Goal: Information Seeking & Learning: Learn about a topic

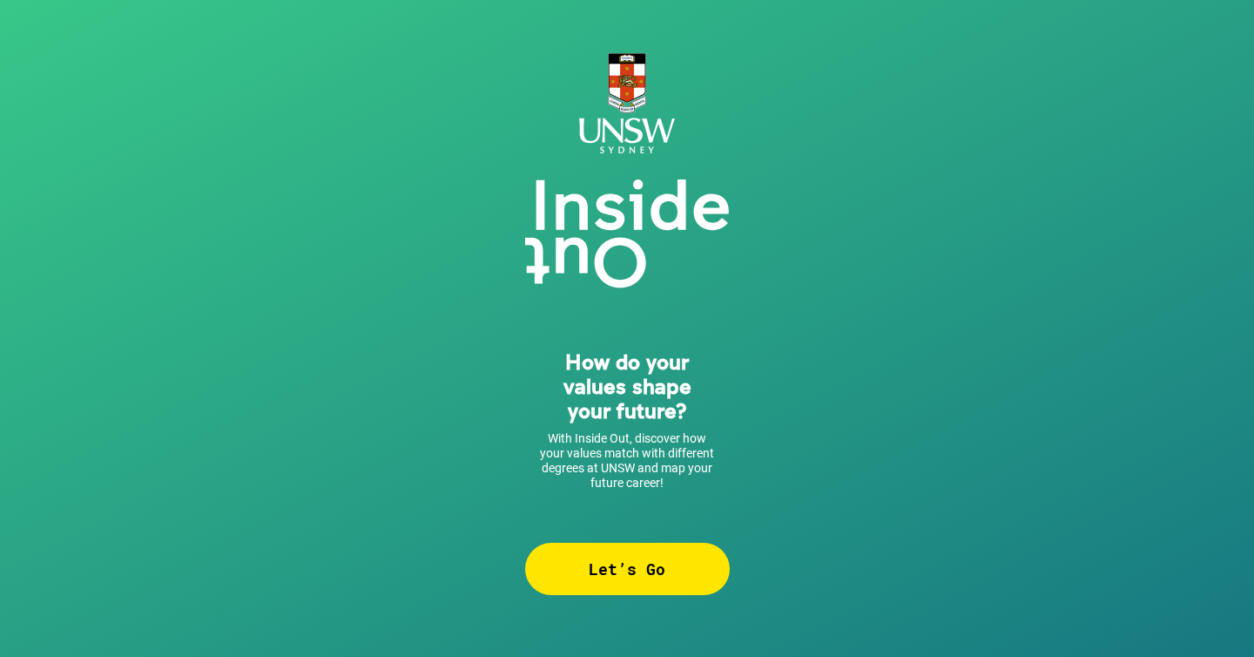
click at [608, 563] on div "Let’s Go" at bounding box center [627, 568] width 205 height 52
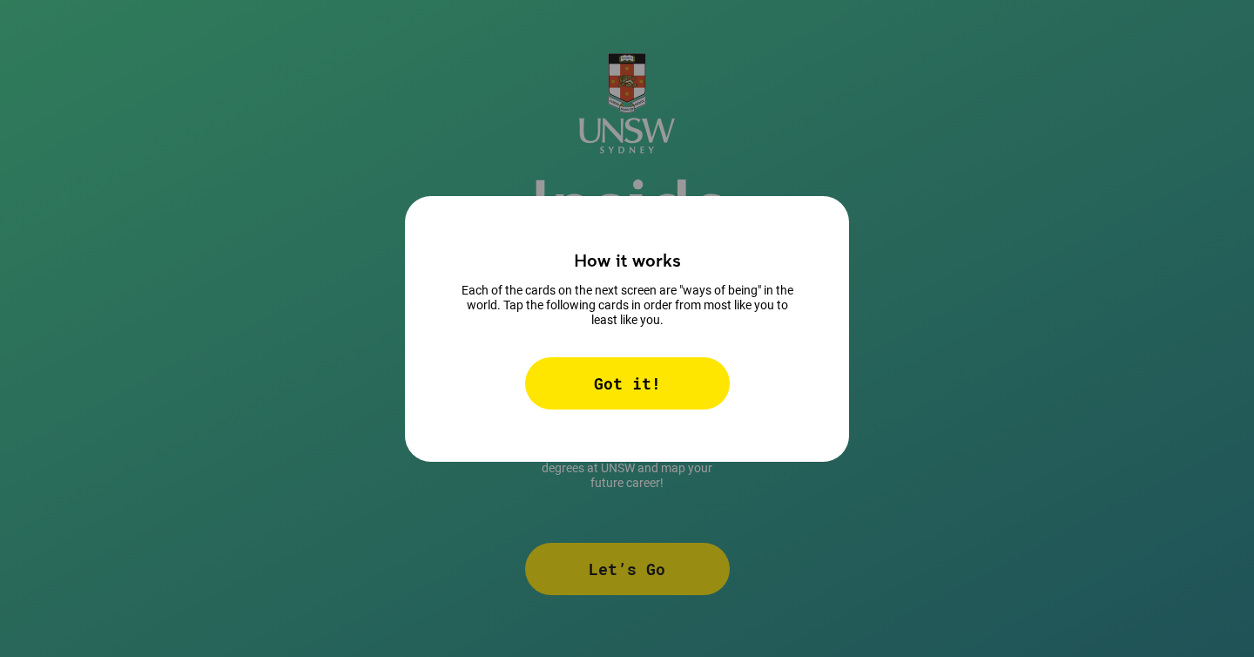
click at [610, 383] on div "Got it!" at bounding box center [627, 383] width 205 height 52
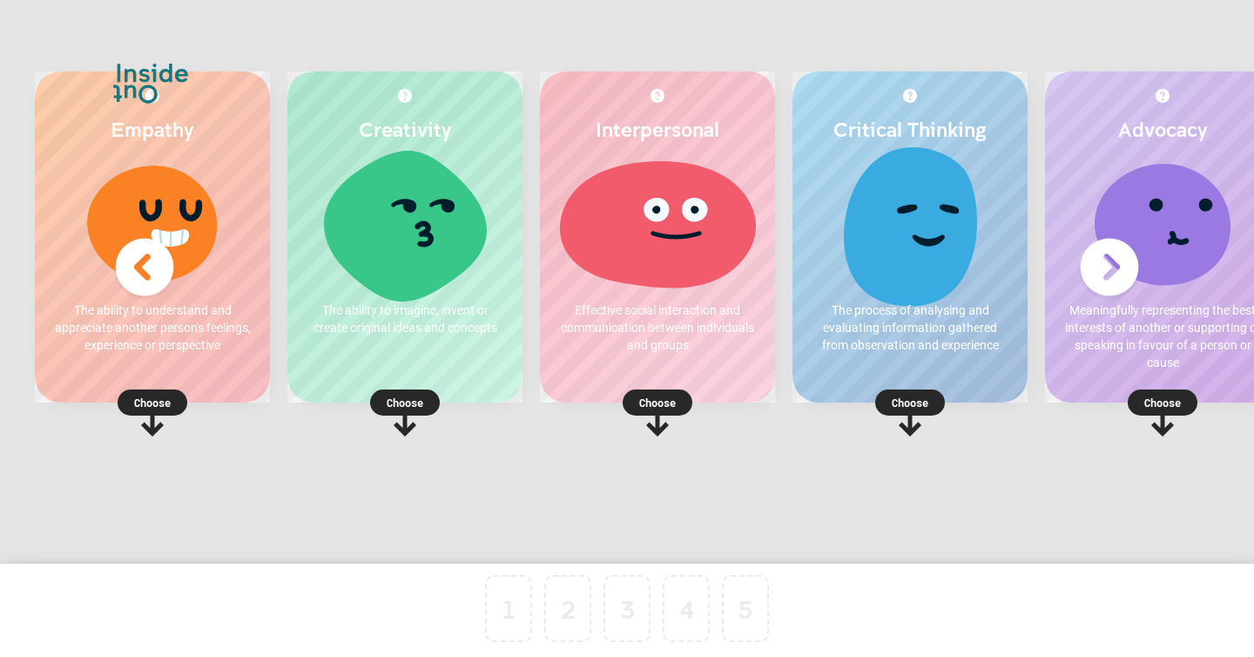
click at [189, 404] on p "Choose" at bounding box center [152, 402] width 235 height 17
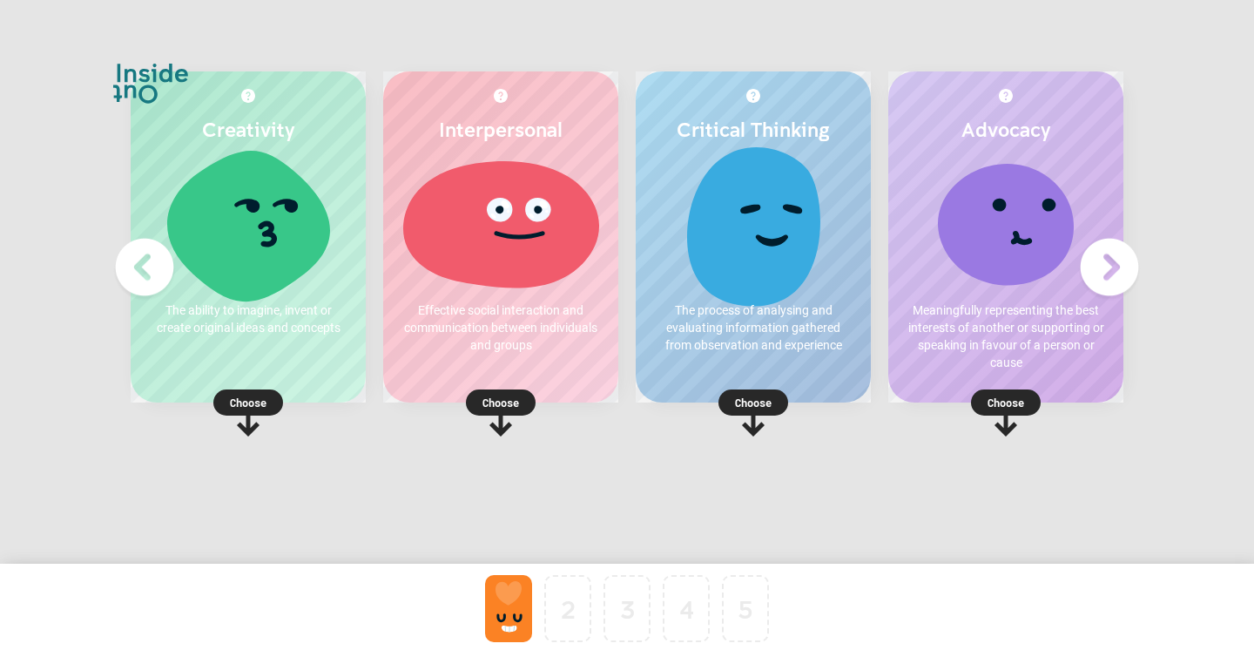
click at [512, 609] on div at bounding box center [508, 608] width 47 height 67
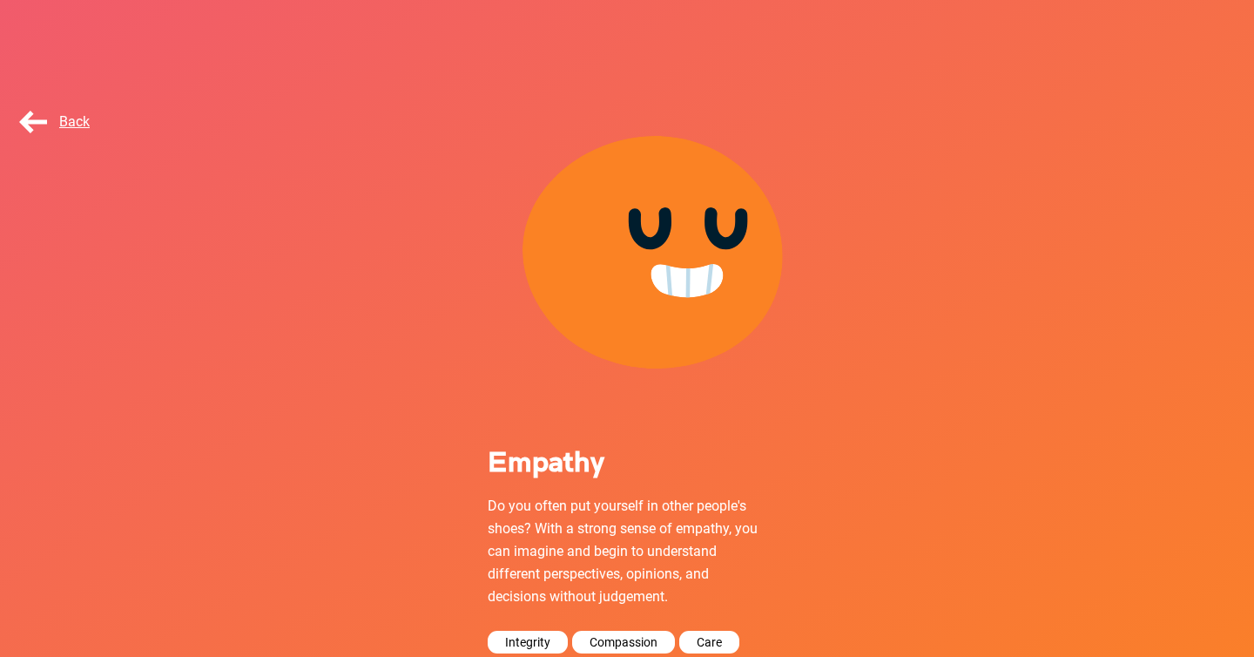
scroll to position [116, 0]
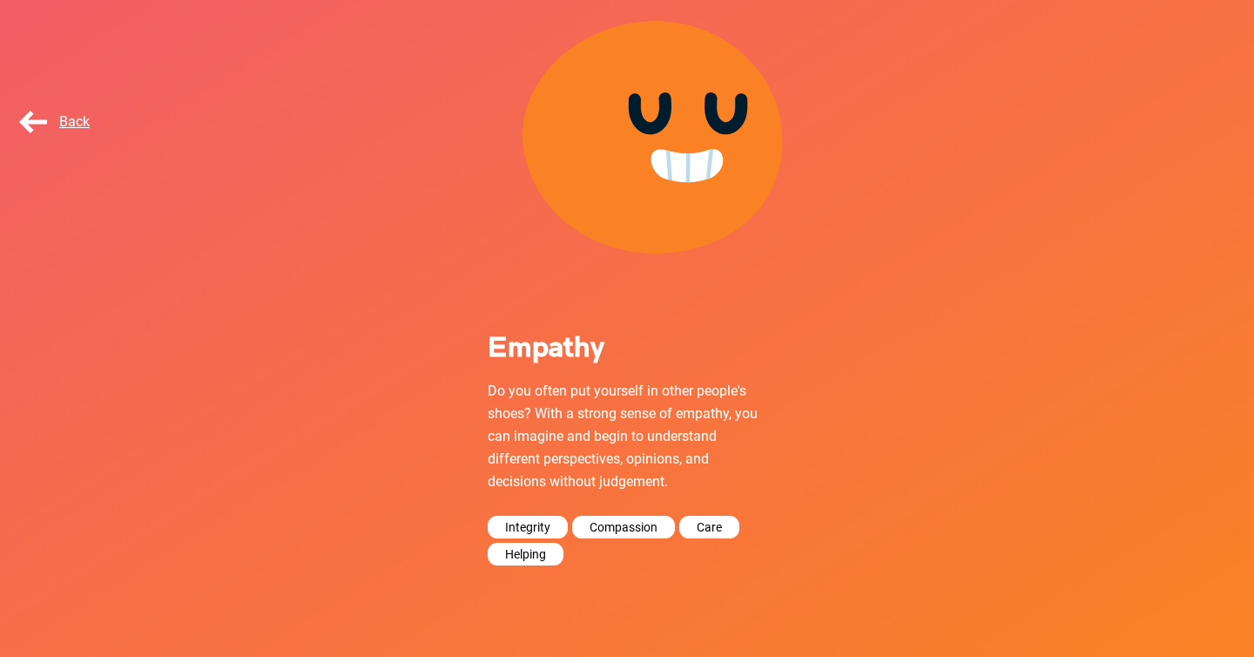
click at [57, 121] on span "Back" at bounding box center [53, 121] width 74 height 17
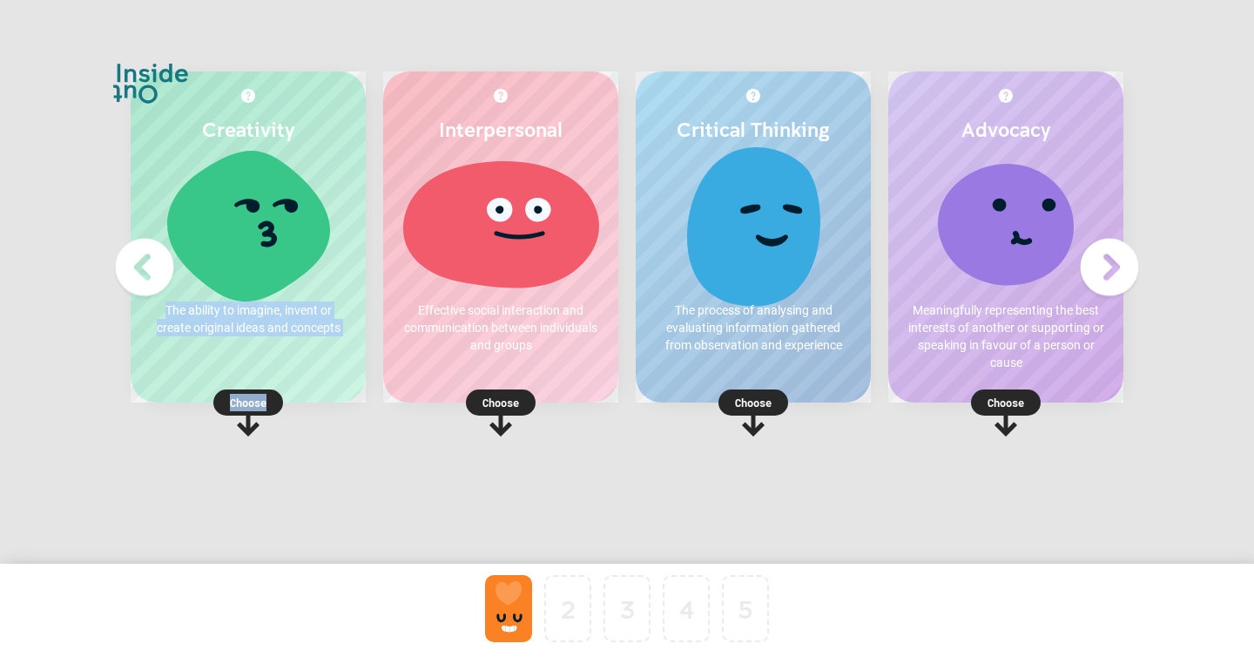
drag, startPoint x: 286, startPoint y: 285, endPoint x: 473, endPoint y: 491, distance: 278.6
click at [473, 491] on div "Creativity The ability to imagine, invent or create original ideas and concepts…" at bounding box center [627, 289] width 1062 height 470
click at [567, 491] on div "Interpersonal Effective social interaction and communication between individual…" at bounding box center [500, 297] width 253 height 453
click at [1014, 406] on p "Choose" at bounding box center [1005, 402] width 235 height 17
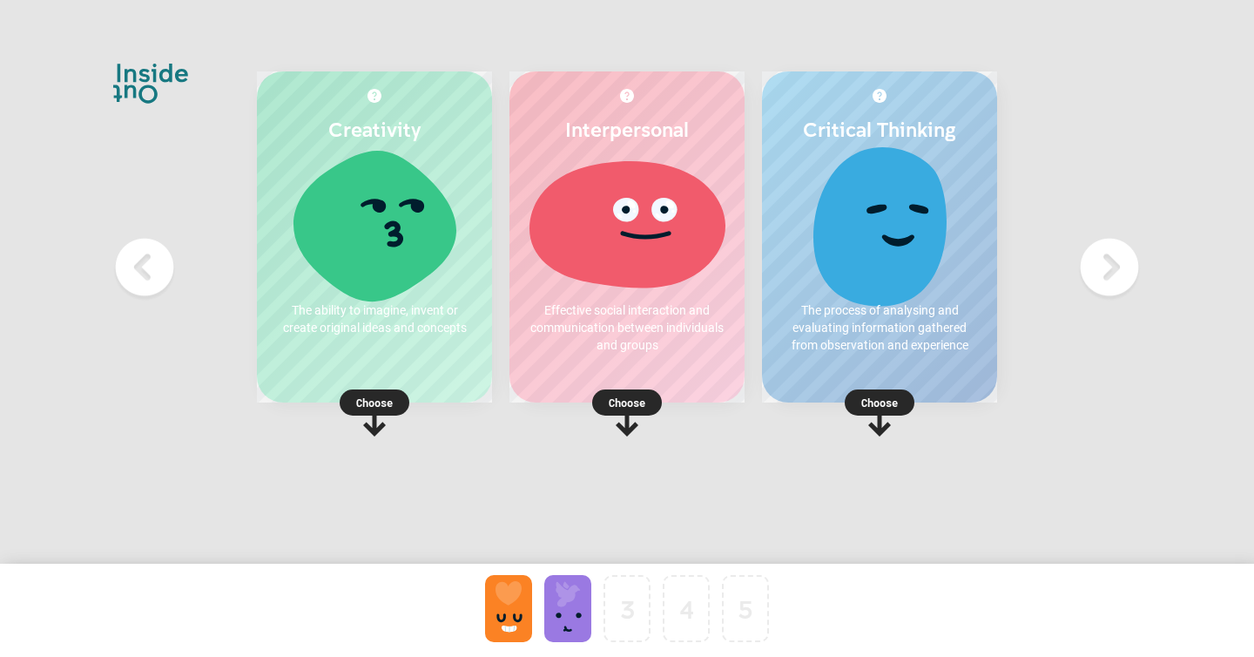
click at [646, 399] on rect at bounding box center [627, 402] width 70 height 26
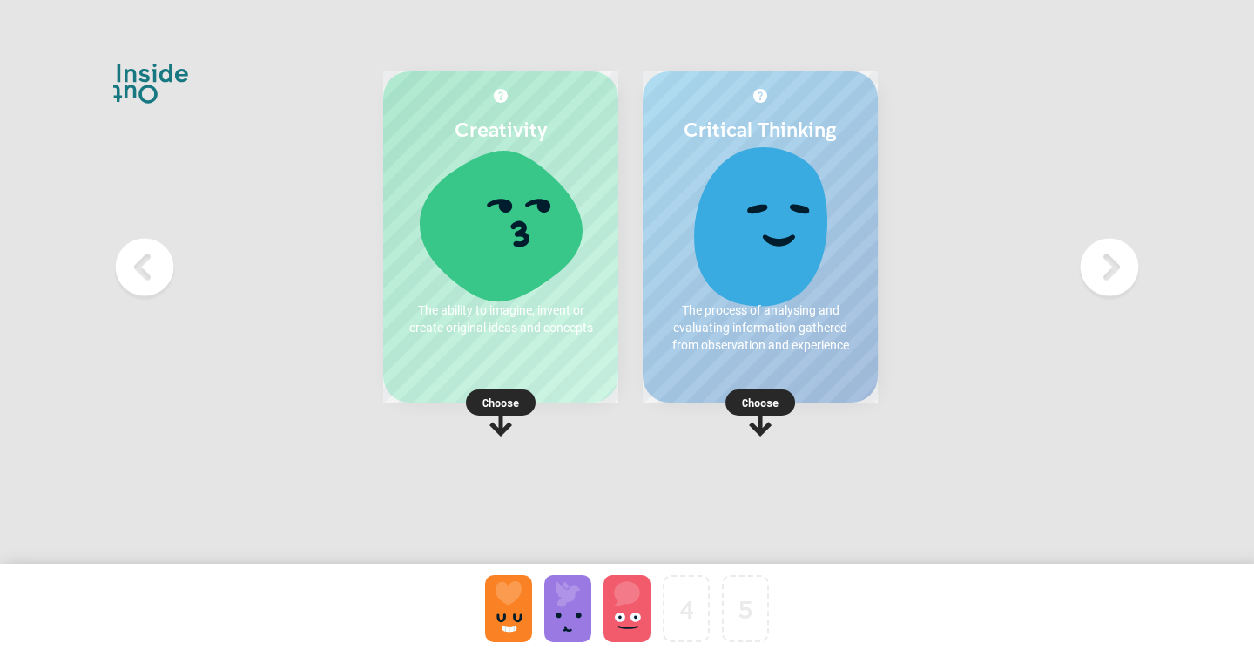
click at [842, 397] on p "Choose" at bounding box center [760, 402] width 235 height 17
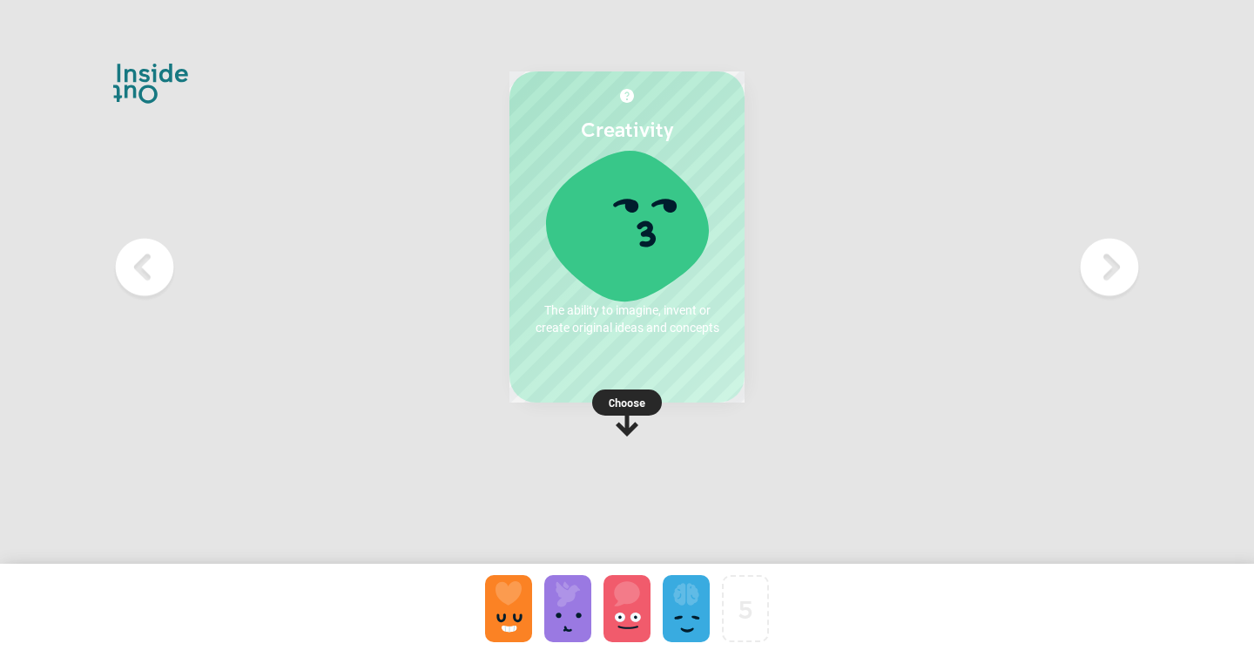
click at [636, 390] on rect at bounding box center [627, 402] width 70 height 26
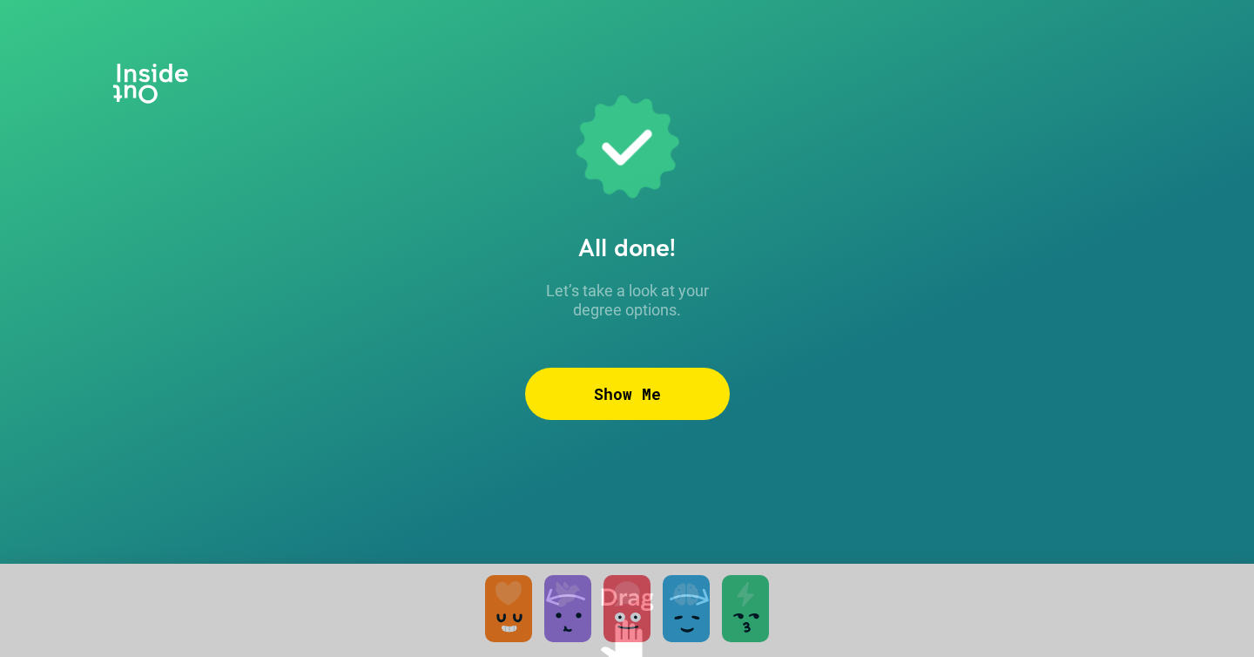
click at [653, 390] on div "Show Me" at bounding box center [627, 393] width 205 height 52
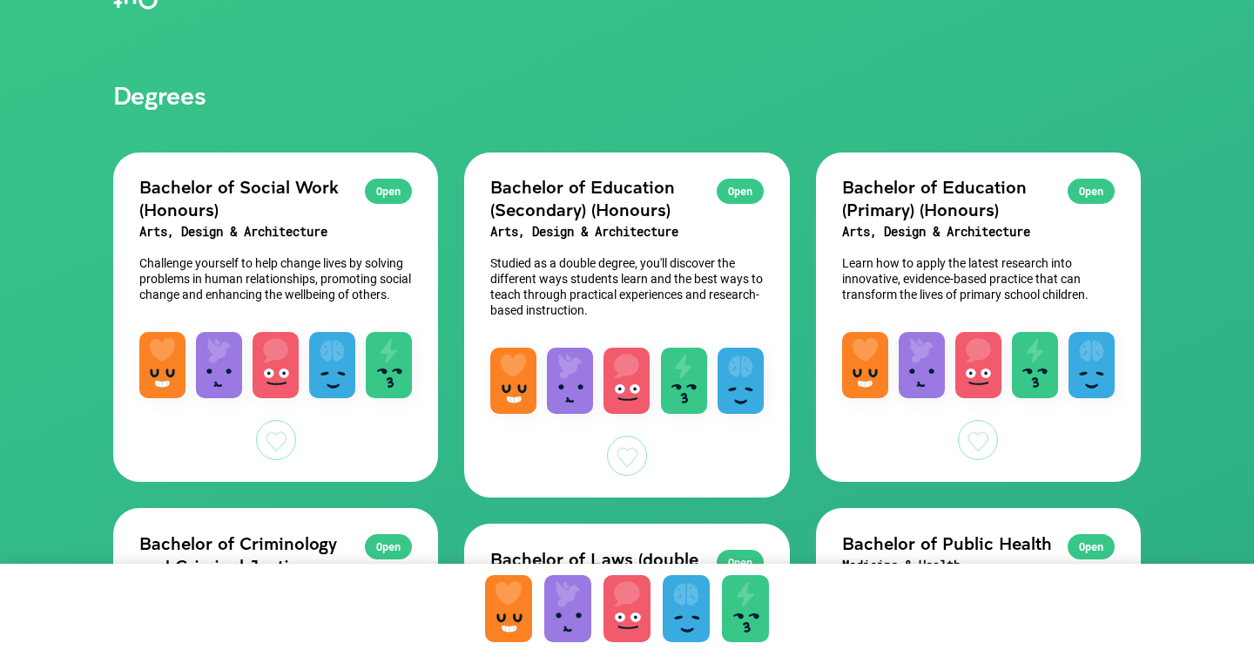
scroll to position [57, 0]
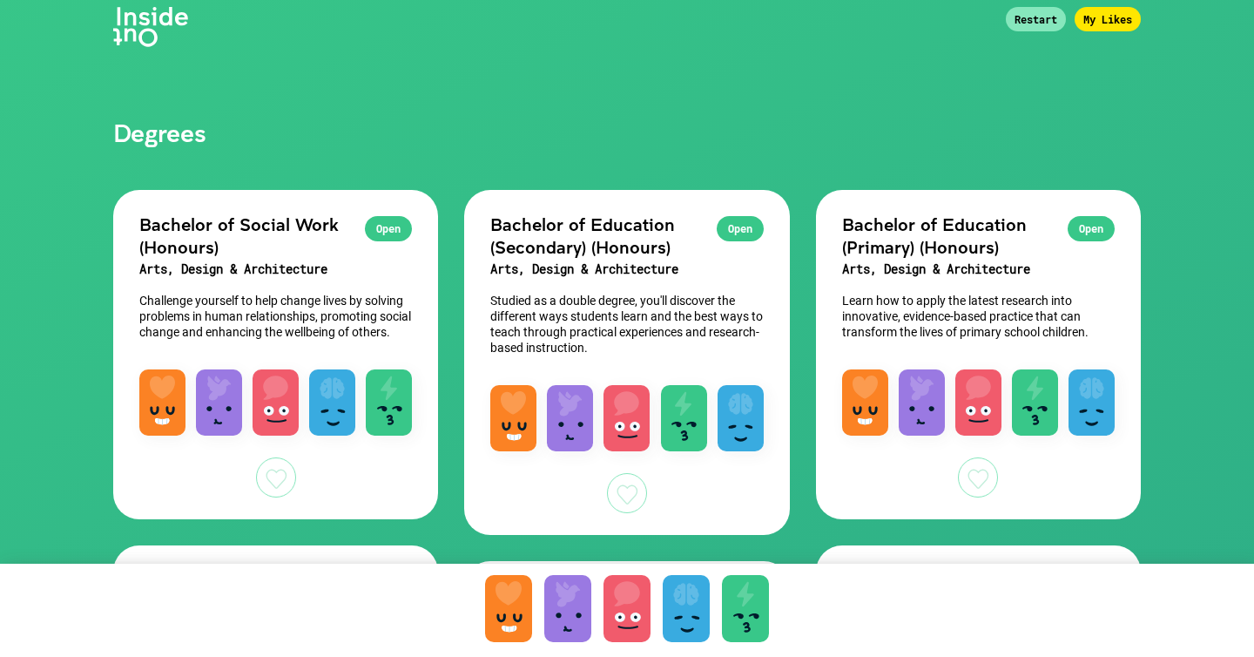
click at [1115, 21] on div "My Likes" at bounding box center [1107, 19] width 66 height 24
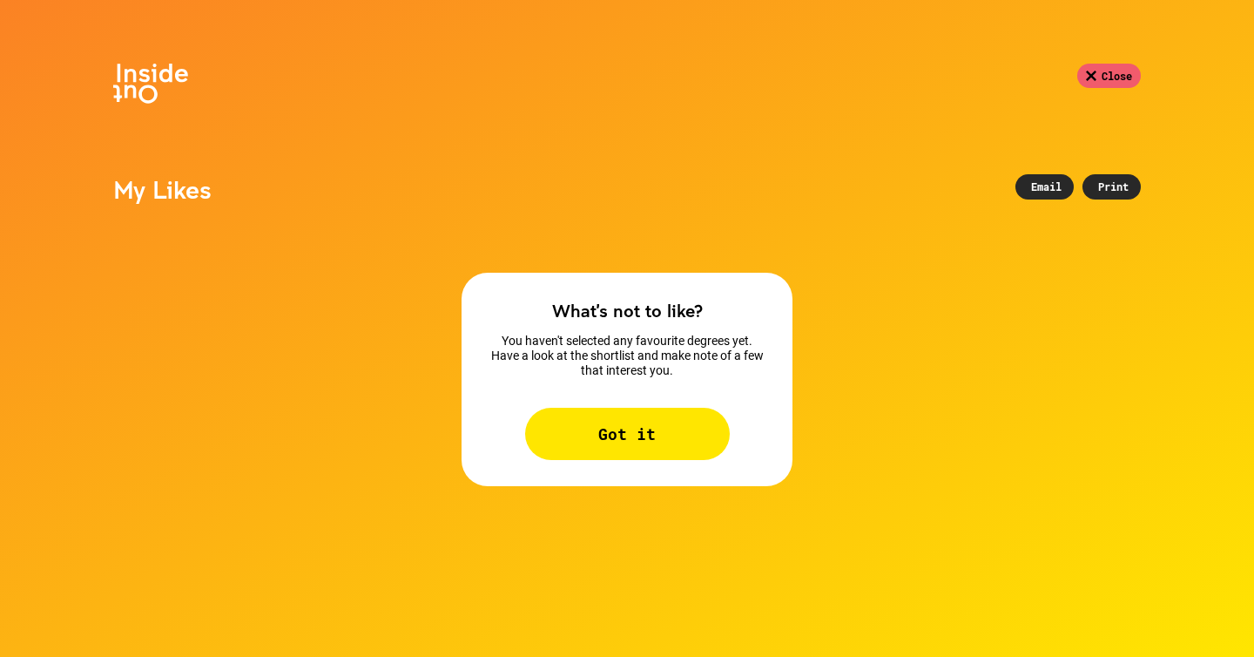
click at [675, 423] on div "Got it" at bounding box center [627, 433] width 205 height 52
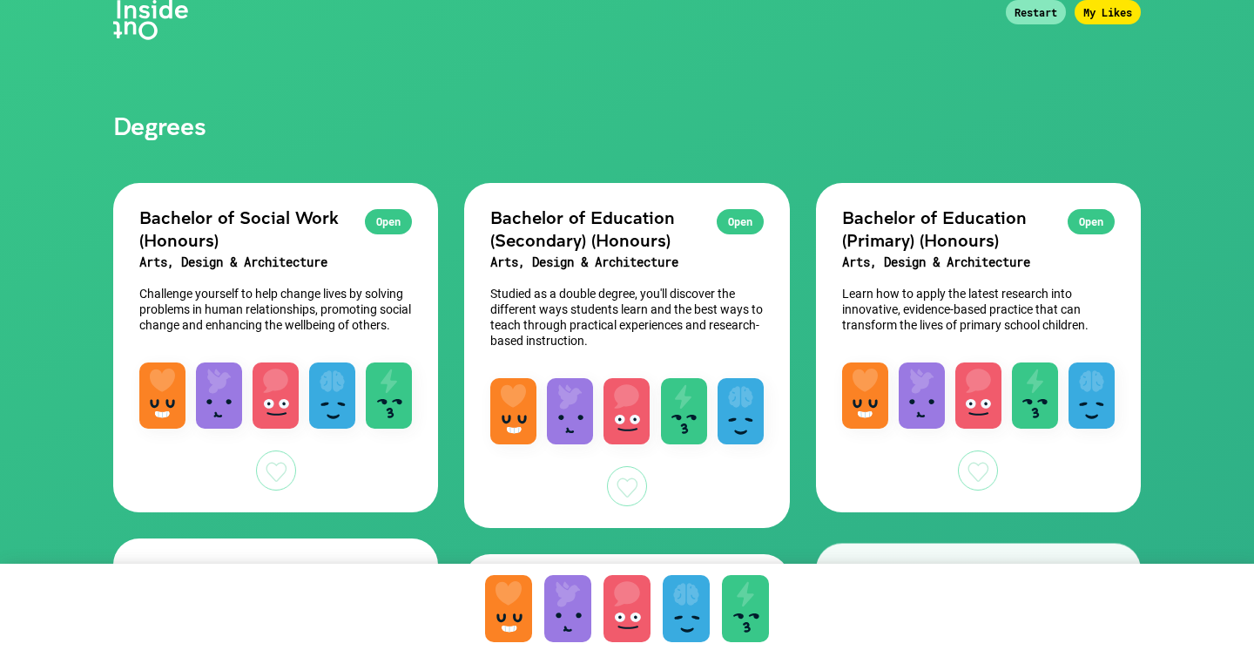
scroll to position [71, 0]
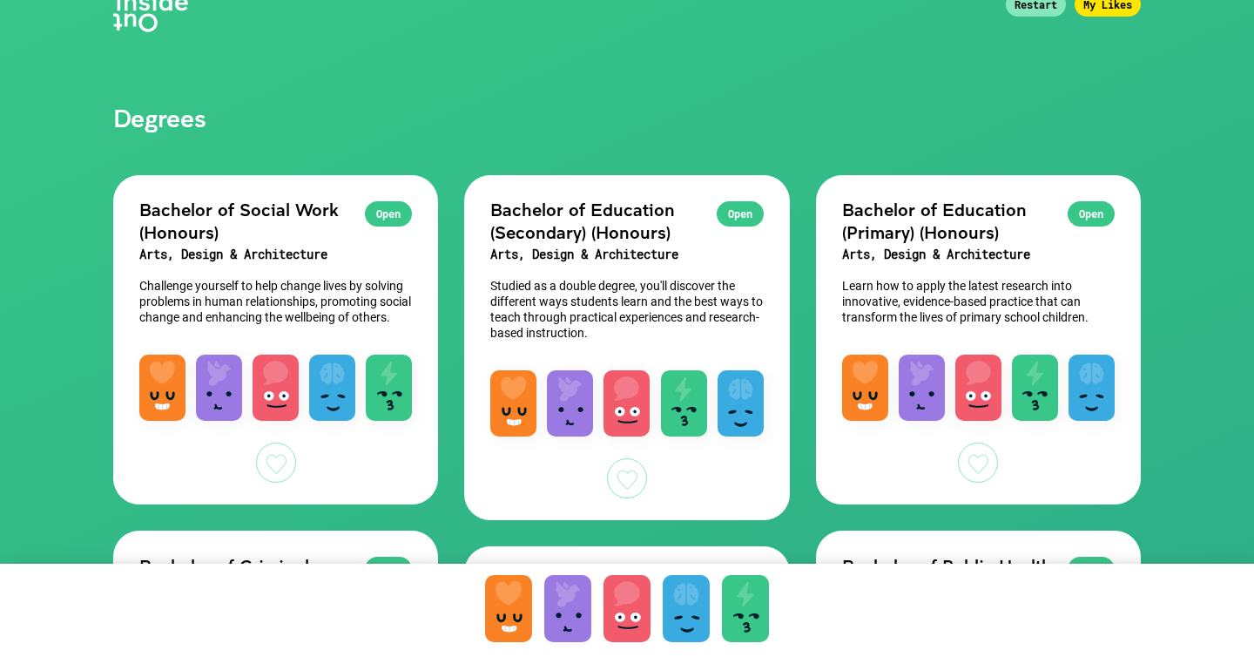
click at [978, 462] on div at bounding box center [978, 462] width 40 height 40
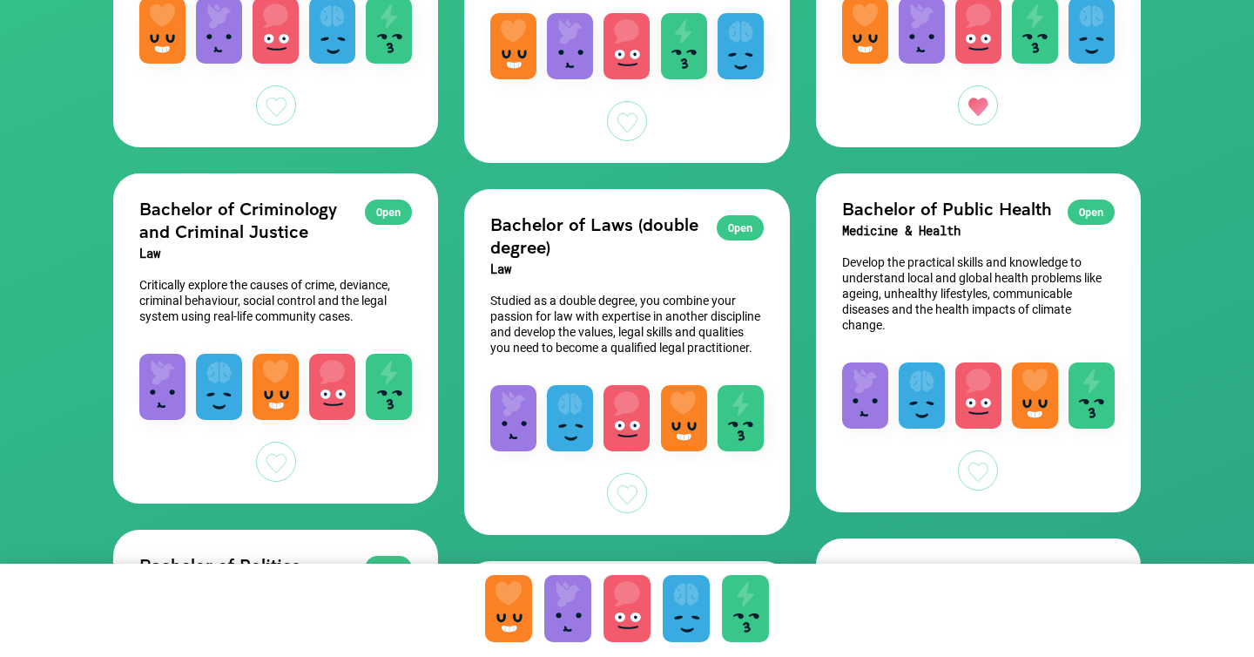
scroll to position [477, 0]
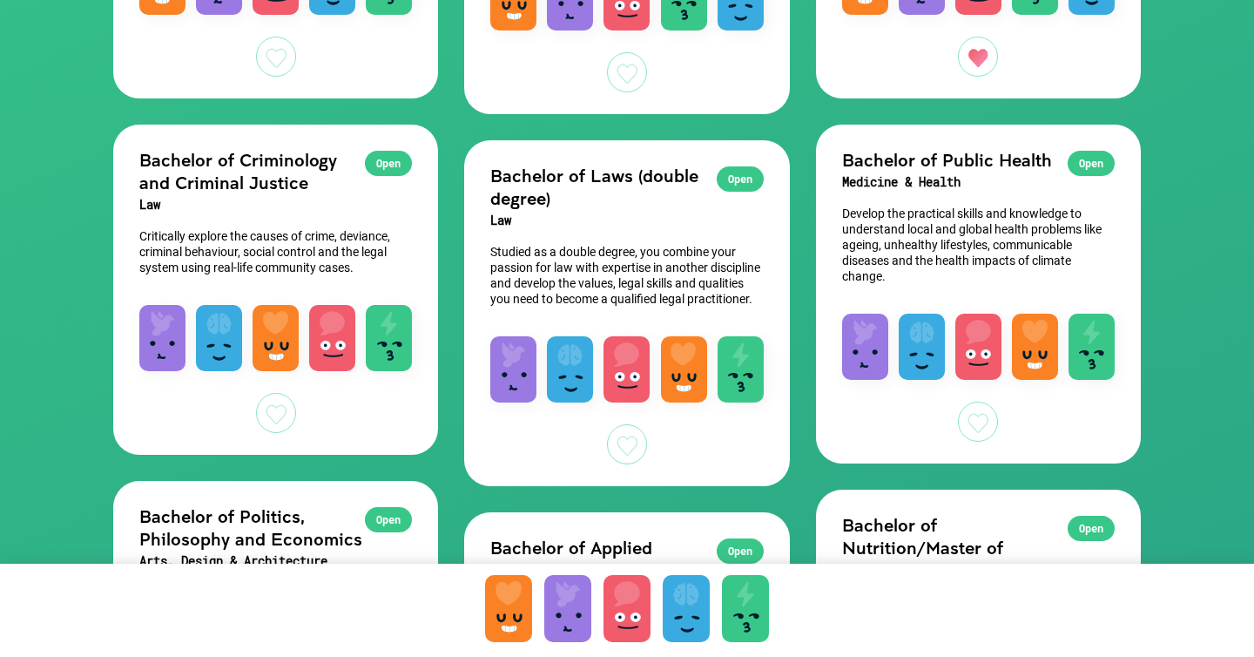
click at [974, 414] on div at bounding box center [978, 421] width 40 height 40
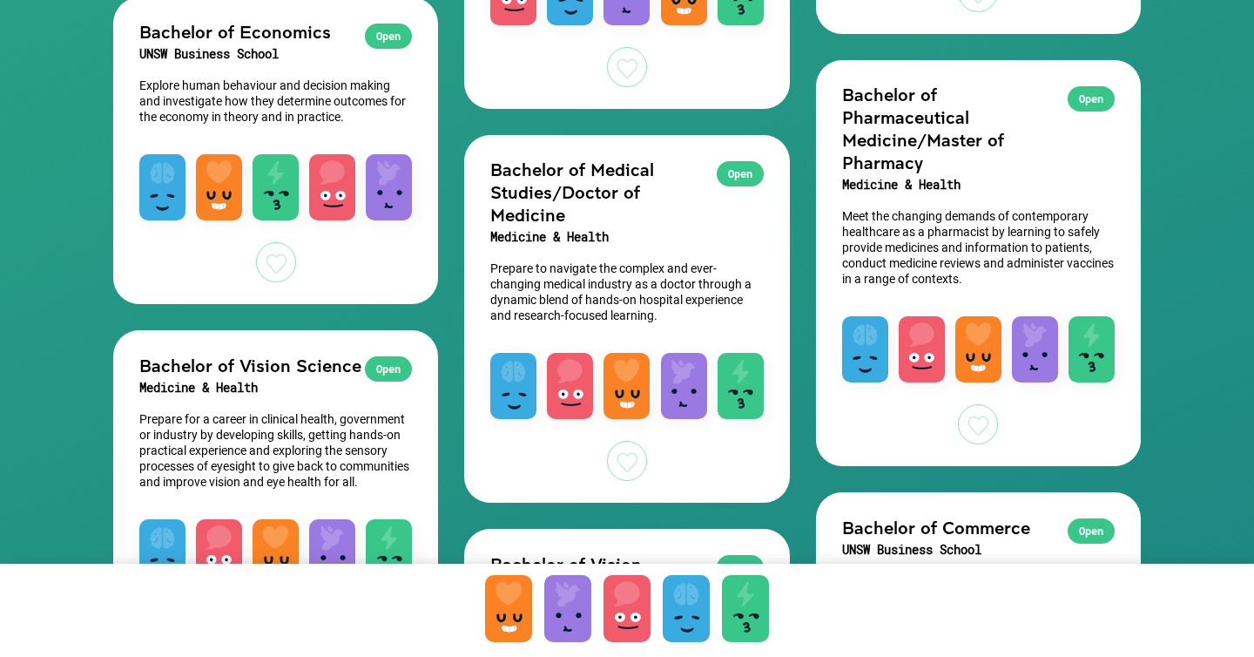
scroll to position [2069, 0]
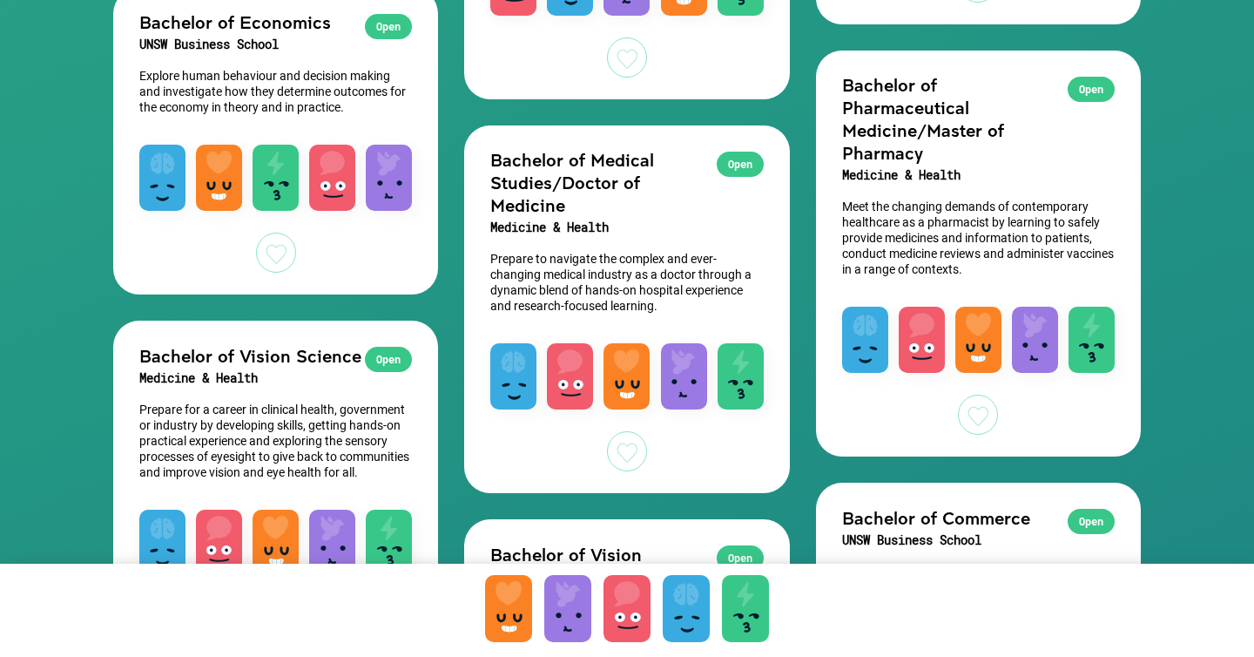
click at [977, 408] on div at bounding box center [978, 414] width 40 height 40
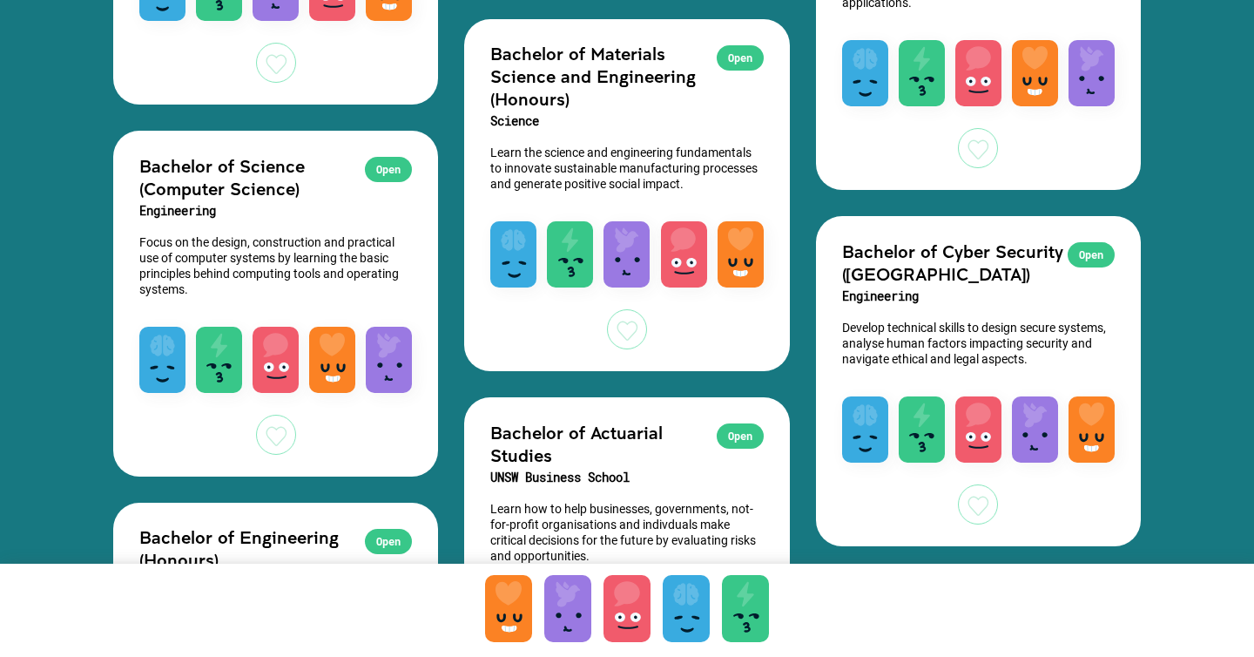
scroll to position [4099, 0]
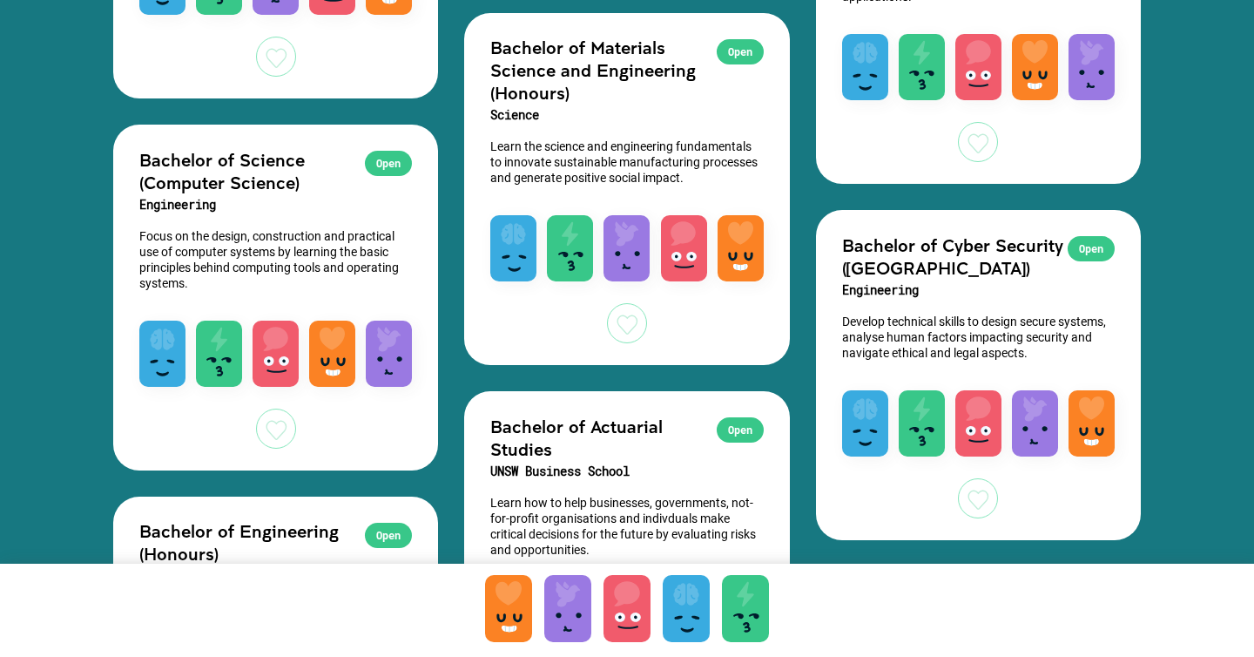
click at [974, 498] on div at bounding box center [978, 498] width 40 height 40
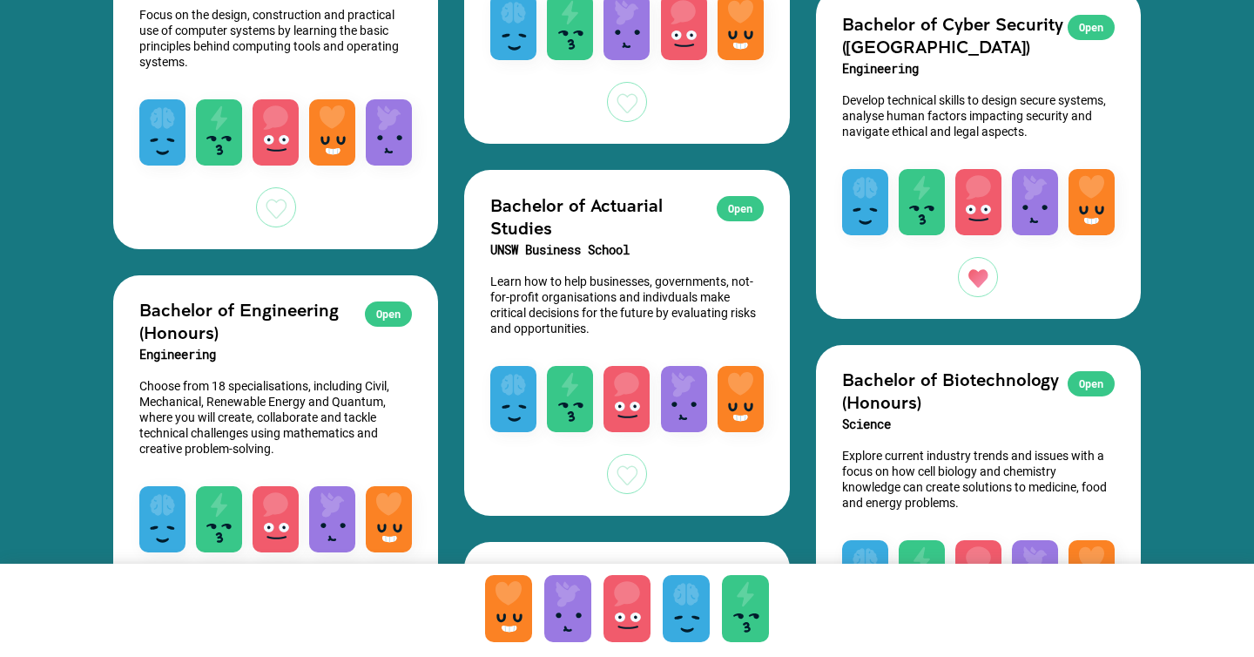
scroll to position [4342, 0]
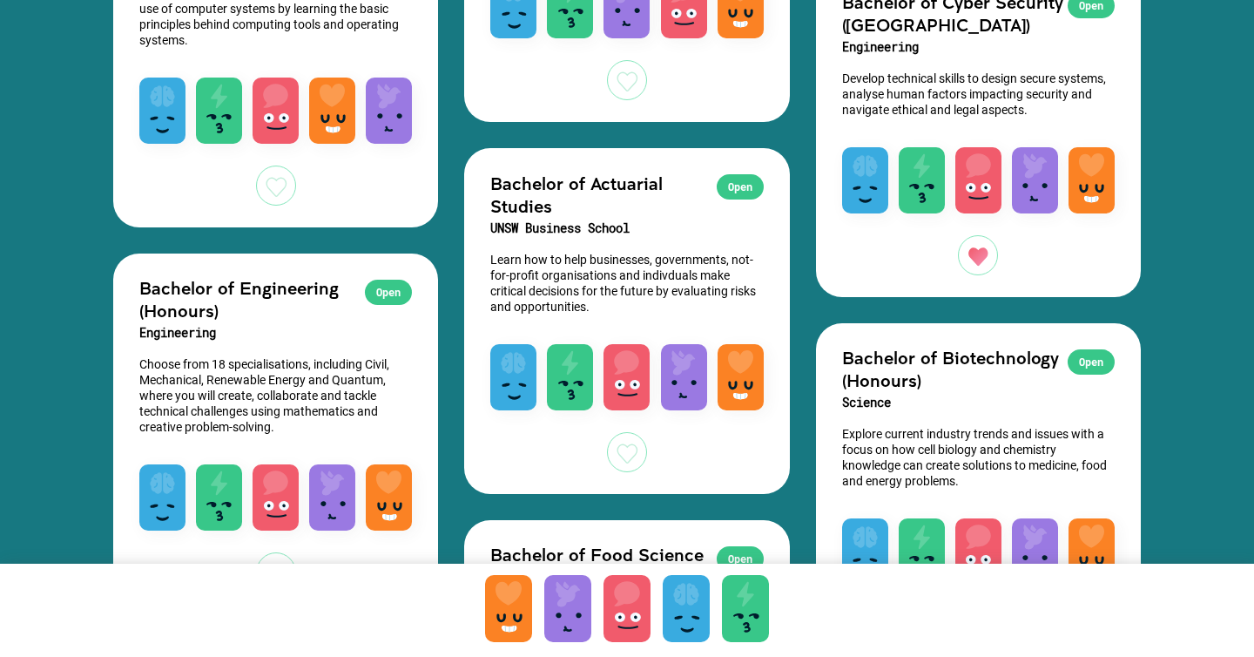
click at [616, 470] on div at bounding box center [627, 452] width 40 height 40
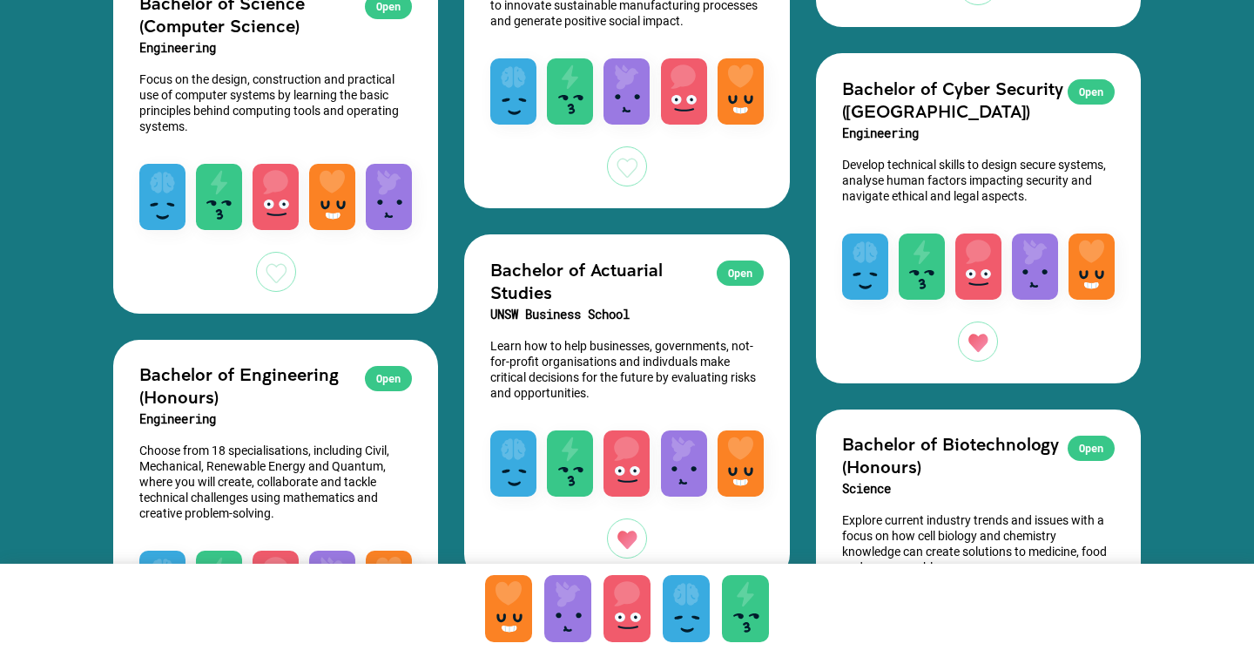
scroll to position [4251, 0]
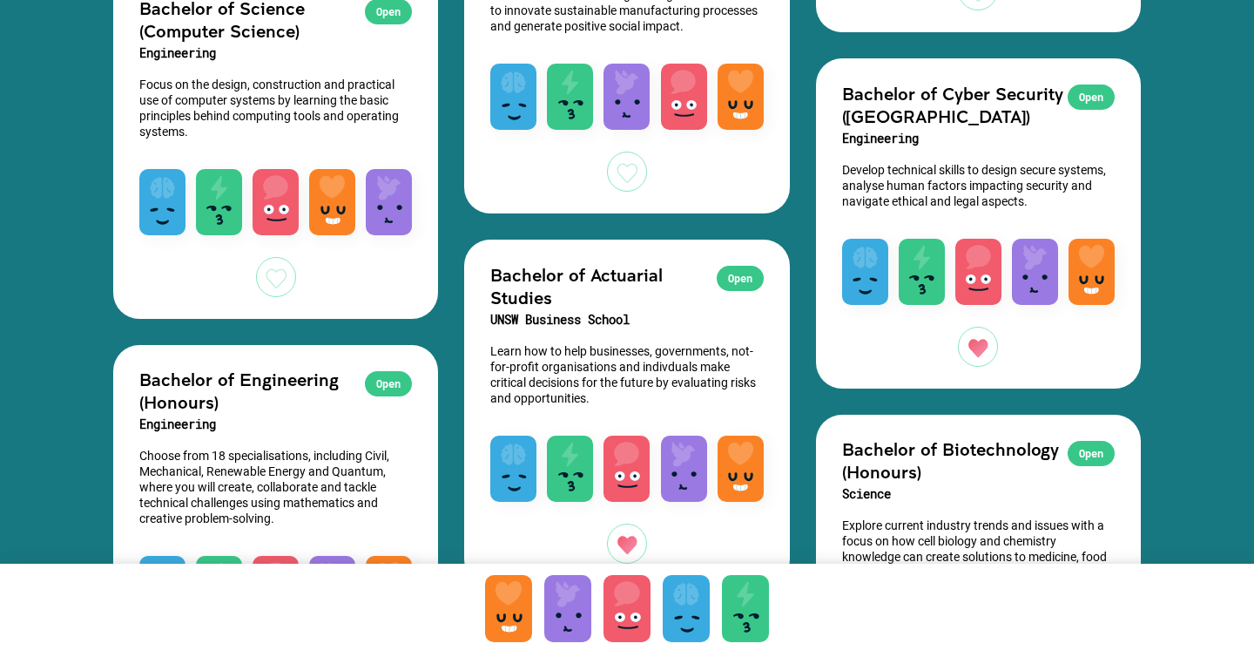
click at [273, 297] on div at bounding box center [276, 277] width 40 height 40
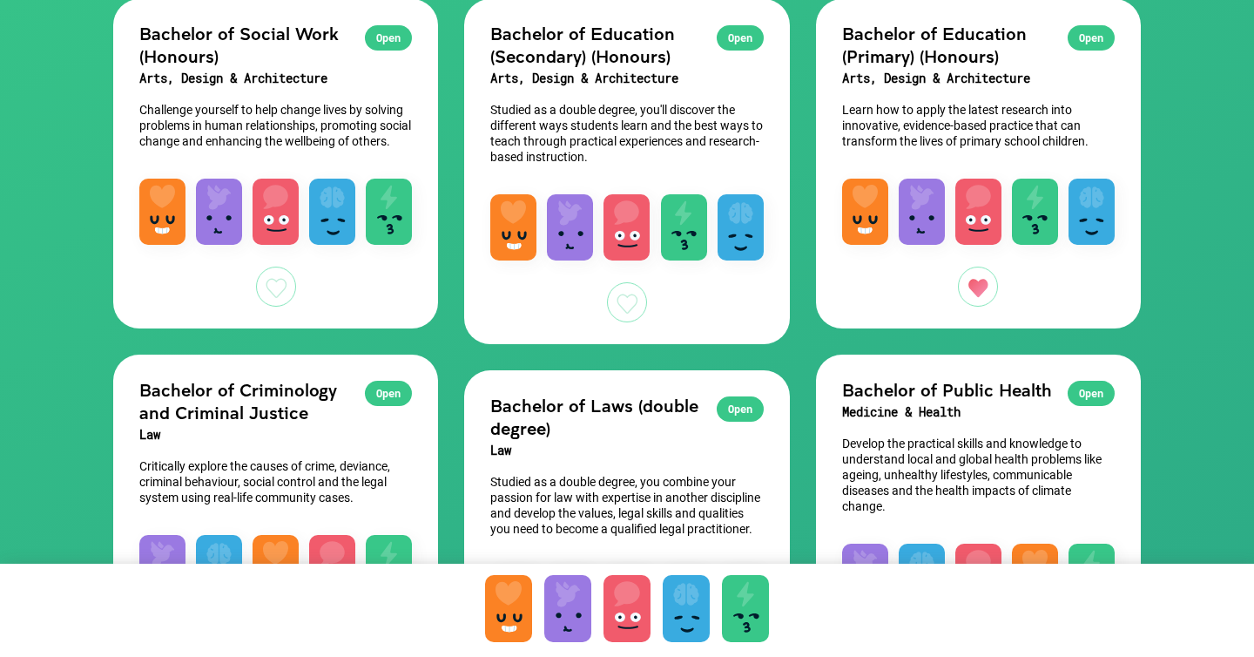
scroll to position [0, 0]
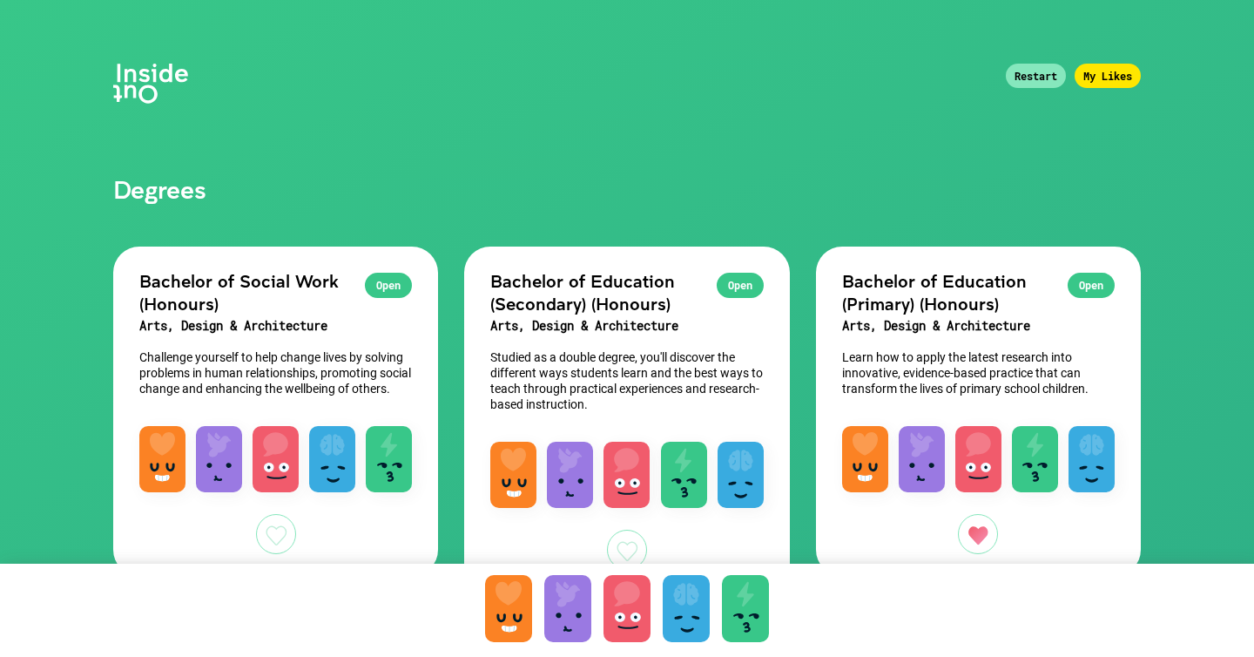
click at [1099, 66] on div "My Likes" at bounding box center [1107, 76] width 66 height 24
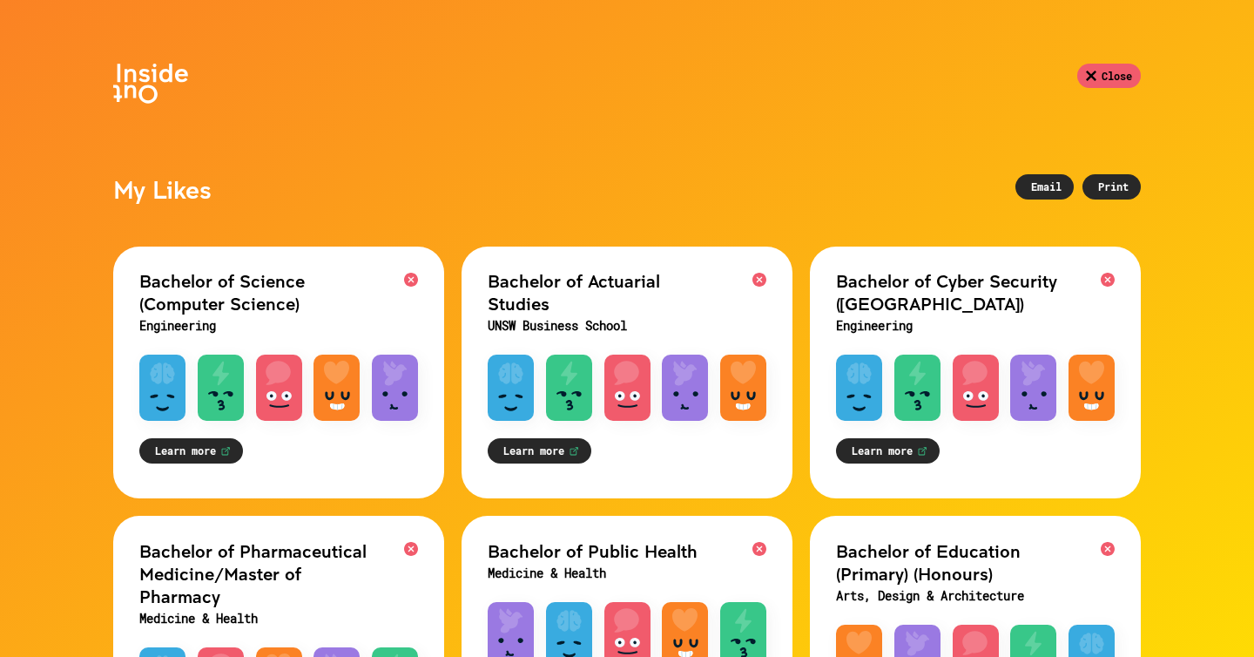
scroll to position [185, 0]
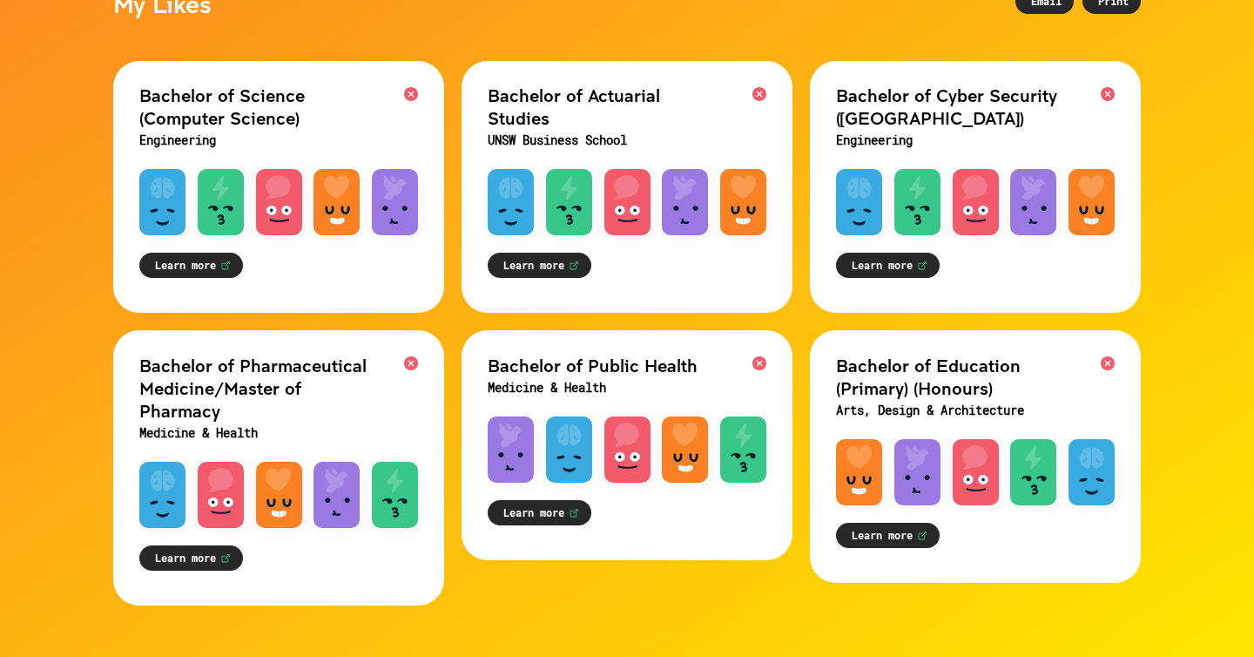
click at [913, 268] on link "Learn more" at bounding box center [888, 265] width 104 height 25
click at [861, 536] on link "Learn more" at bounding box center [888, 534] width 104 height 25
click at [539, 518] on link "Learn more" at bounding box center [540, 512] width 104 height 25
click at [548, 255] on link "Learn more" at bounding box center [540, 265] width 104 height 25
click at [200, 260] on link "Learn more" at bounding box center [191, 265] width 104 height 25
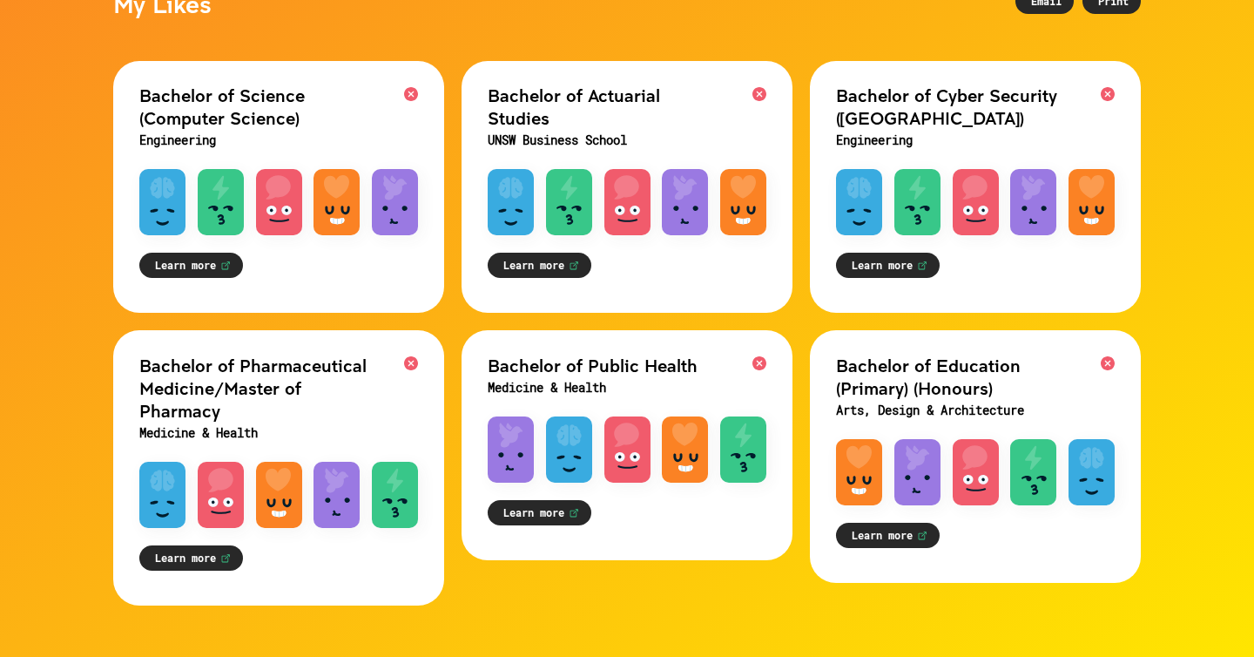
click at [214, 555] on link "Learn more" at bounding box center [191, 557] width 104 height 25
click at [561, 508] on link "Learn more" at bounding box center [540, 512] width 104 height 25
